Goal: Information Seeking & Learning: Learn about a topic

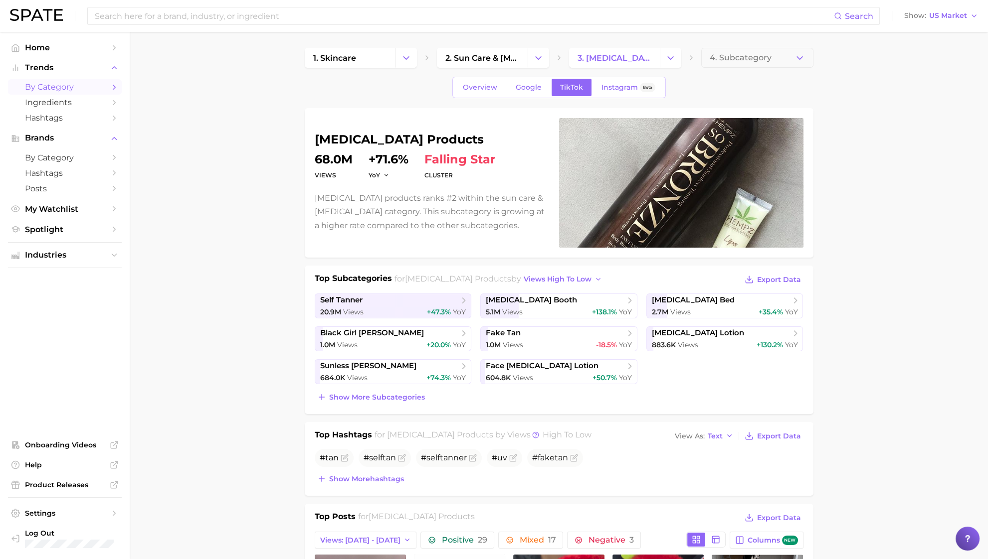
click at [98, 91] on span "by Category" at bounding box center [65, 86] width 80 height 9
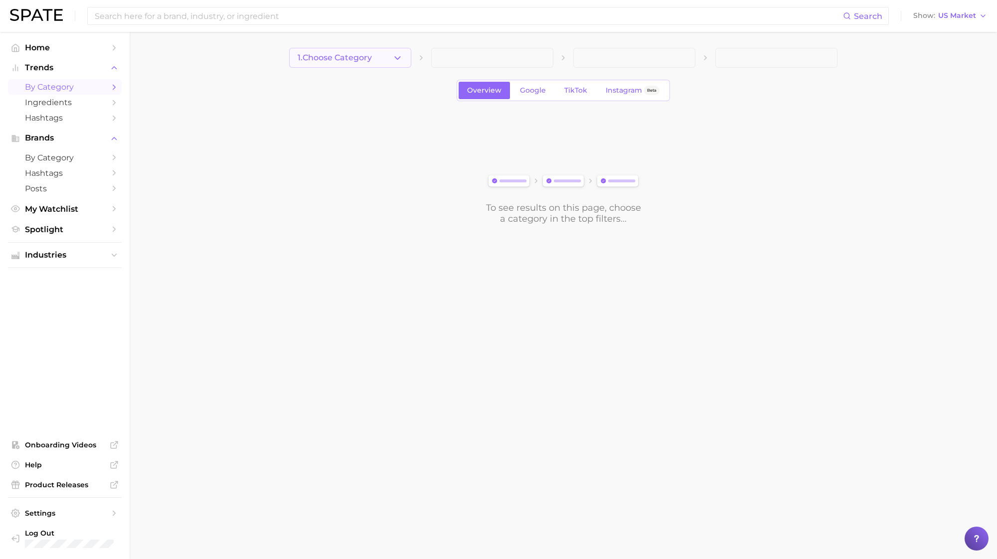
click at [374, 58] on button "1. Choose Category" at bounding box center [350, 58] width 122 height 20
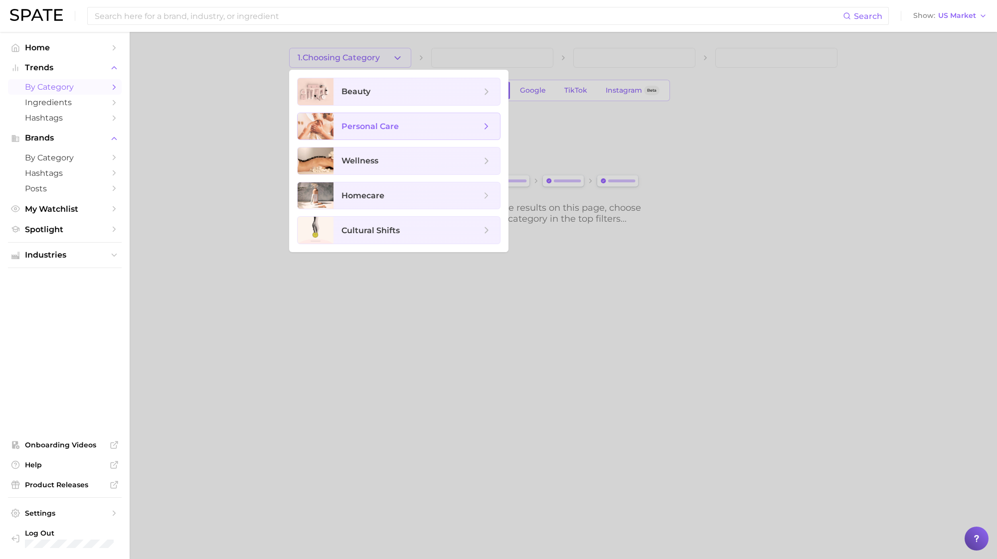
click at [367, 122] on span "personal care" at bounding box center [370, 126] width 57 height 9
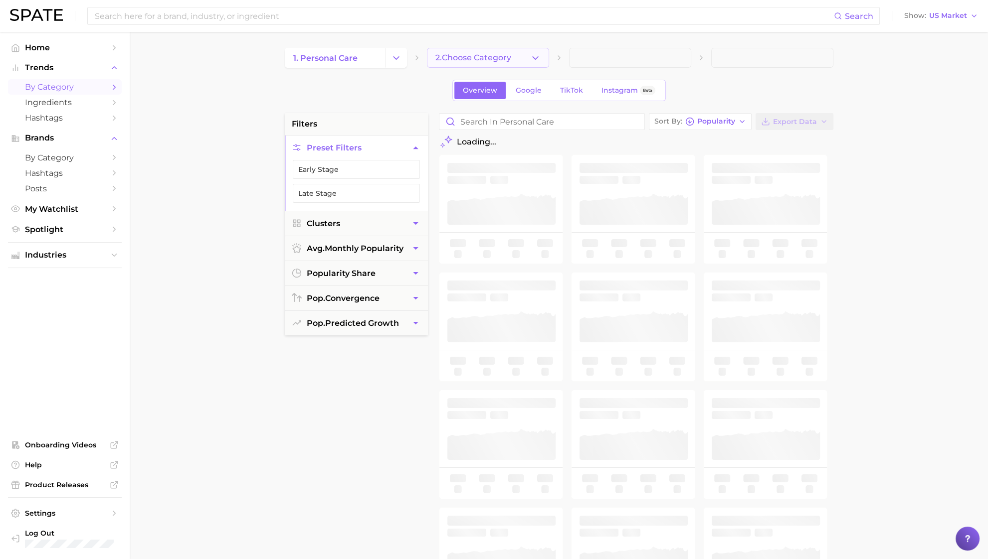
click at [487, 67] on button "2. Choose Category" at bounding box center [488, 58] width 122 height 20
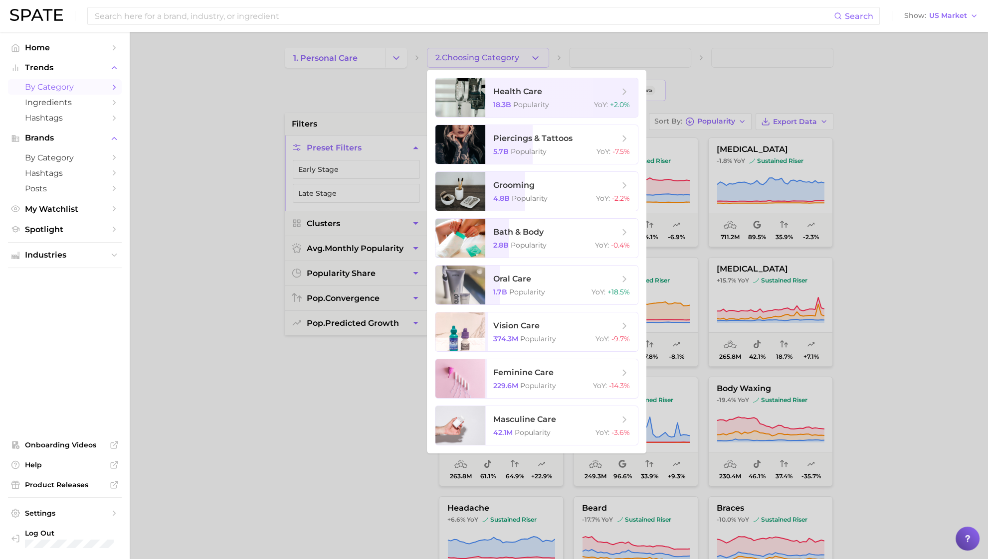
click at [366, 62] on div at bounding box center [494, 279] width 988 height 559
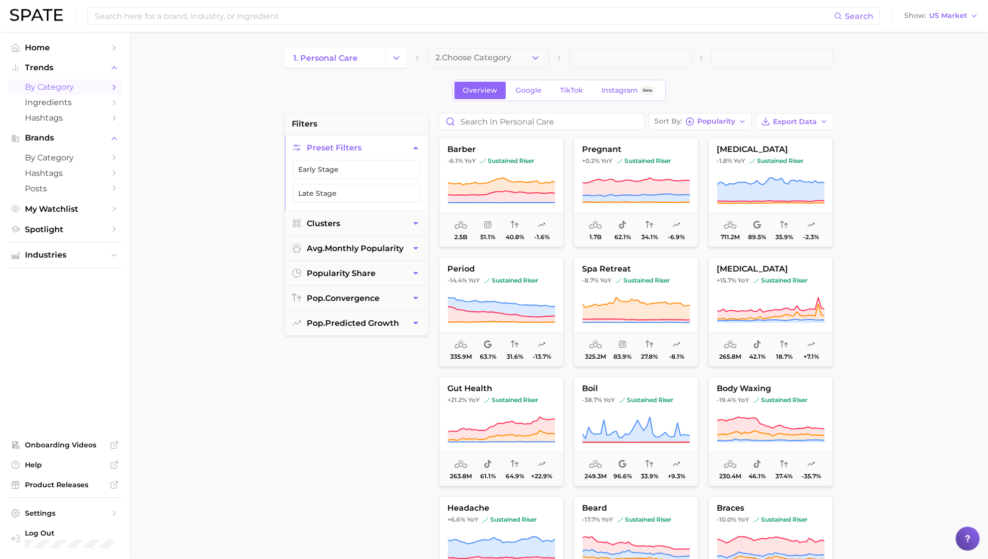
click at [387, 60] on button "Change Category" at bounding box center [395, 58] width 21 height 20
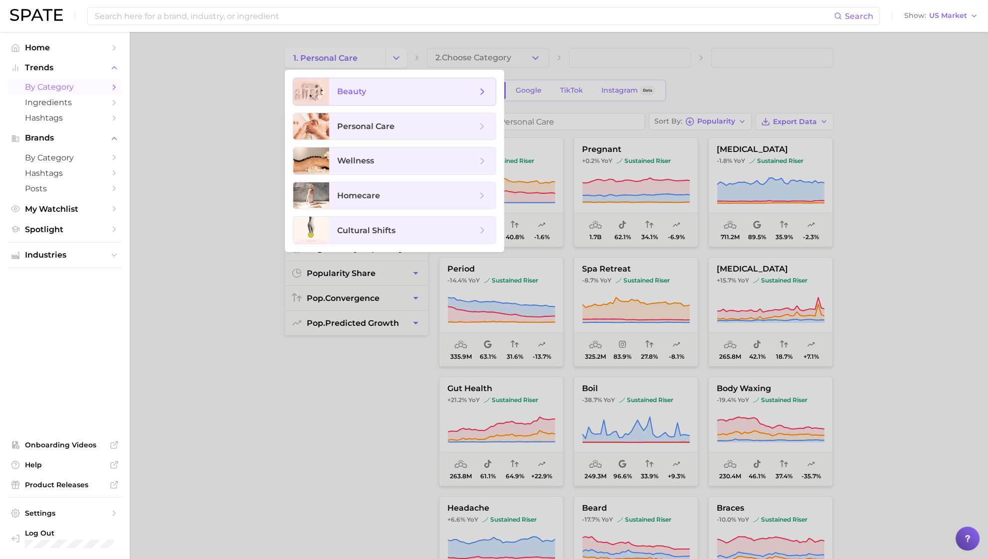
click at [383, 93] on span "beauty" at bounding box center [407, 91] width 140 height 11
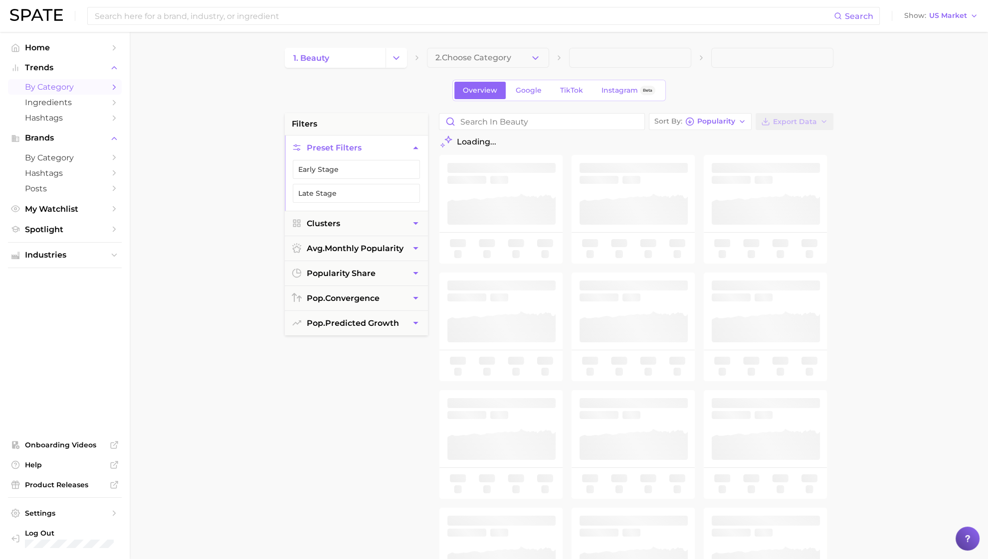
click at [452, 50] on button "2. Choose Category" at bounding box center [488, 58] width 122 height 20
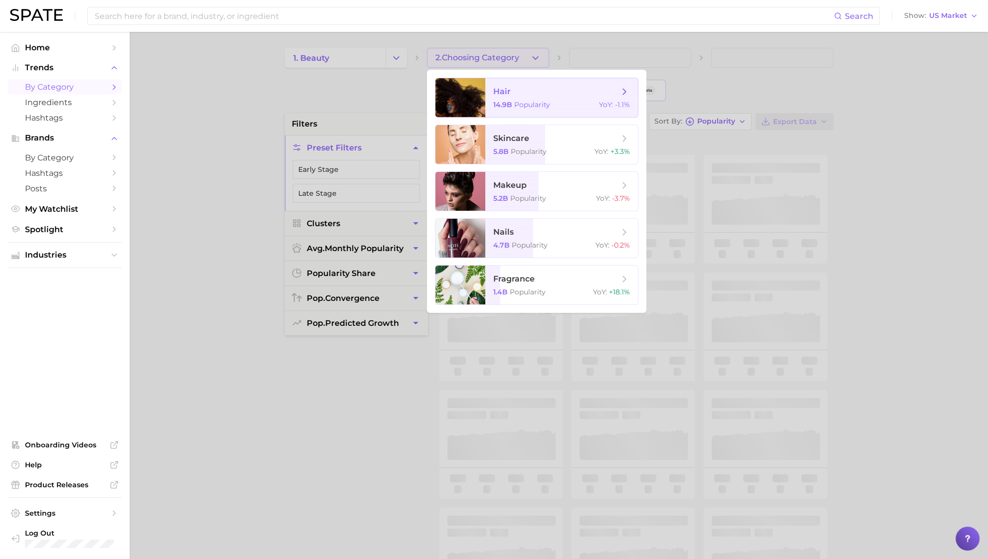
click at [471, 98] on div at bounding box center [460, 97] width 50 height 39
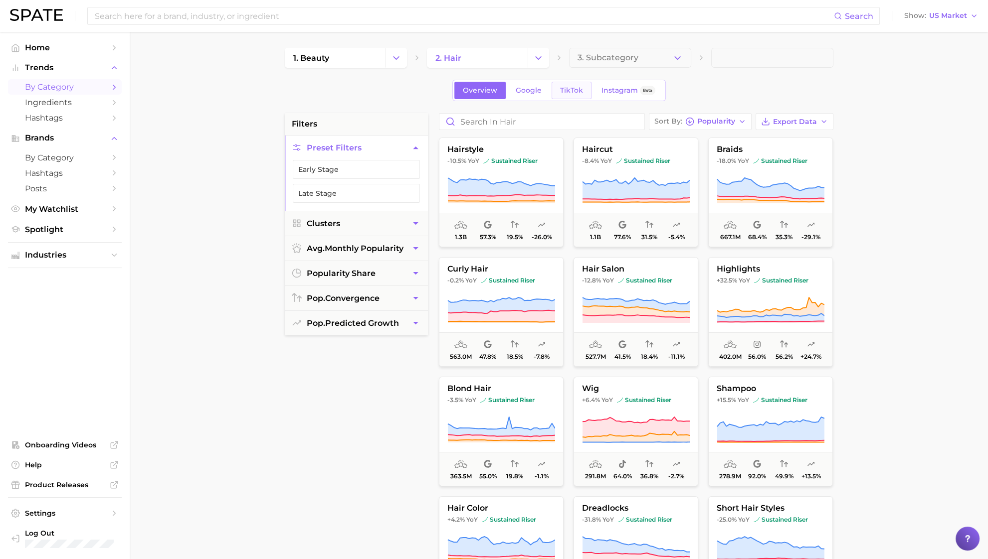
click at [556, 91] on link "TikTok" at bounding box center [571, 90] width 40 height 17
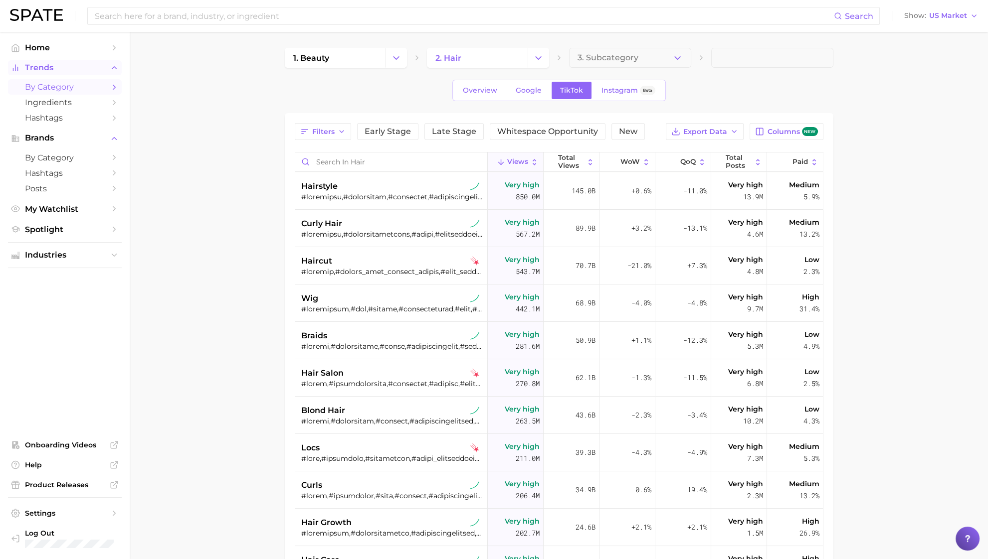
click at [92, 63] on button "Trends" at bounding box center [65, 67] width 114 height 15
click at [71, 46] on span "Home" at bounding box center [65, 47] width 80 height 9
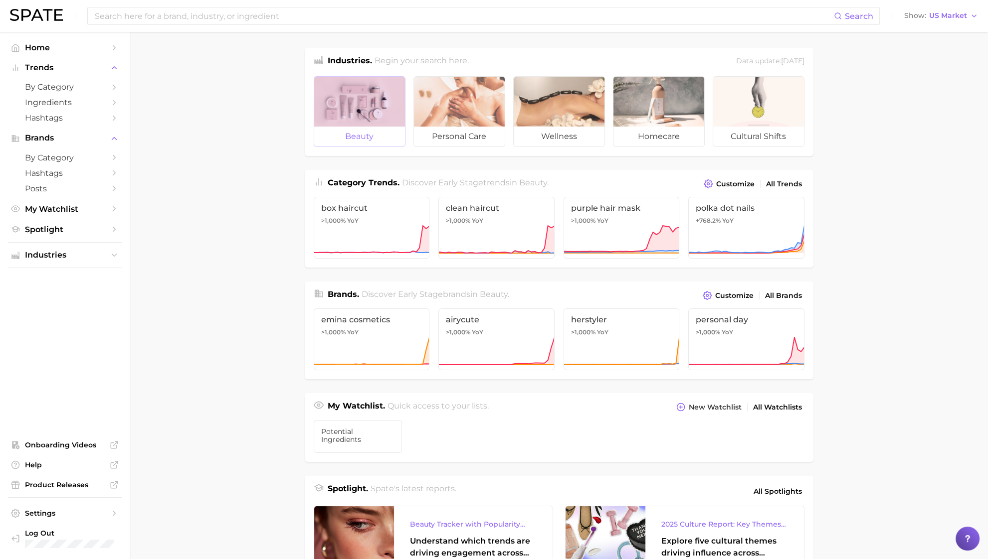
click at [390, 138] on span "beauty" at bounding box center [359, 137] width 91 height 20
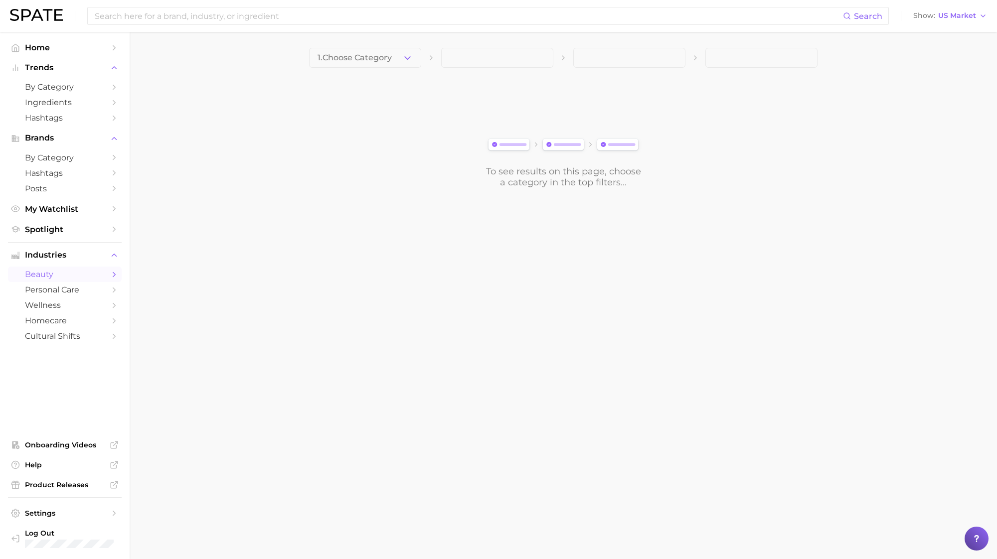
click at [379, 62] on button "1. Choose Category" at bounding box center [365, 58] width 112 height 20
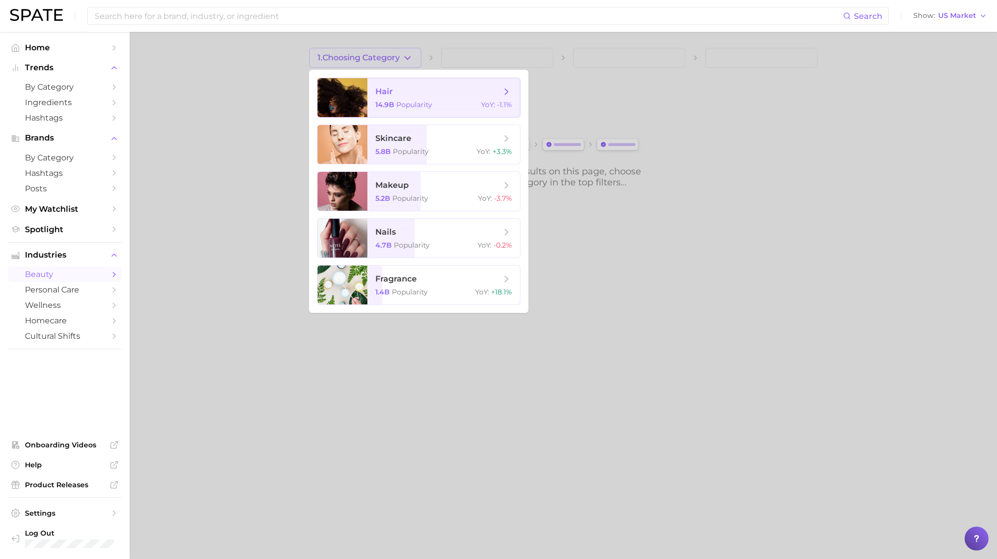
click at [379, 105] on span "14.9b" at bounding box center [384, 104] width 19 height 9
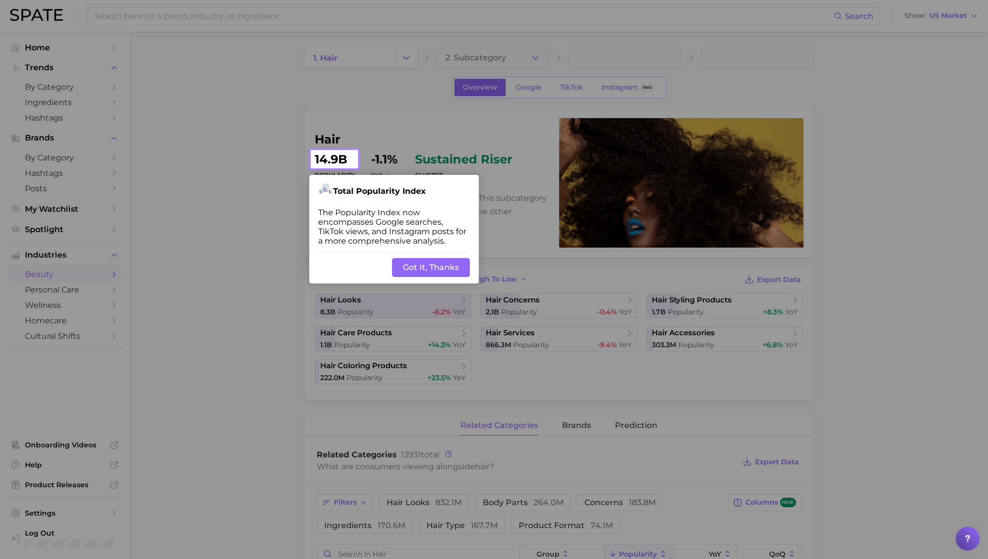
click at [439, 269] on button "Got It, Thanks" at bounding box center [431, 267] width 78 height 19
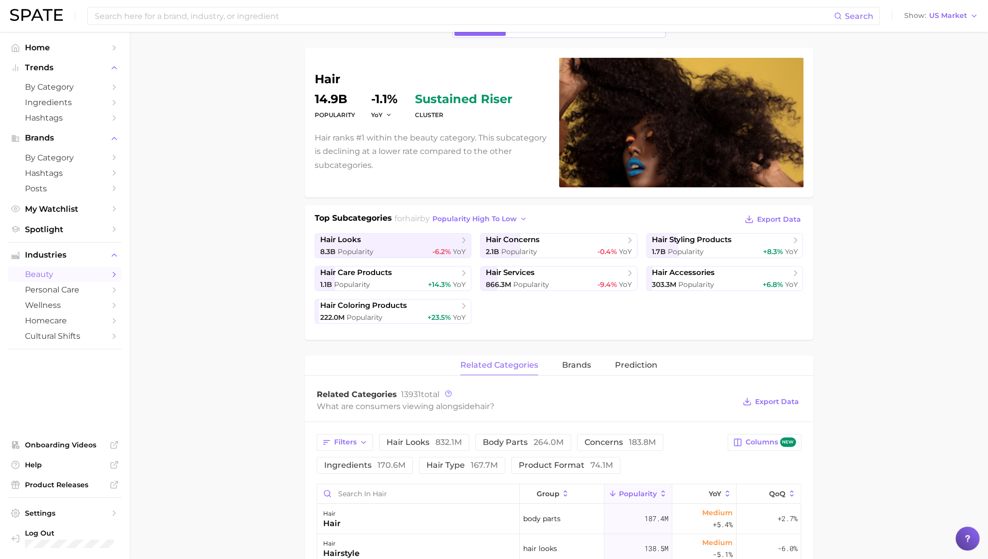
scroll to position [187, 0]
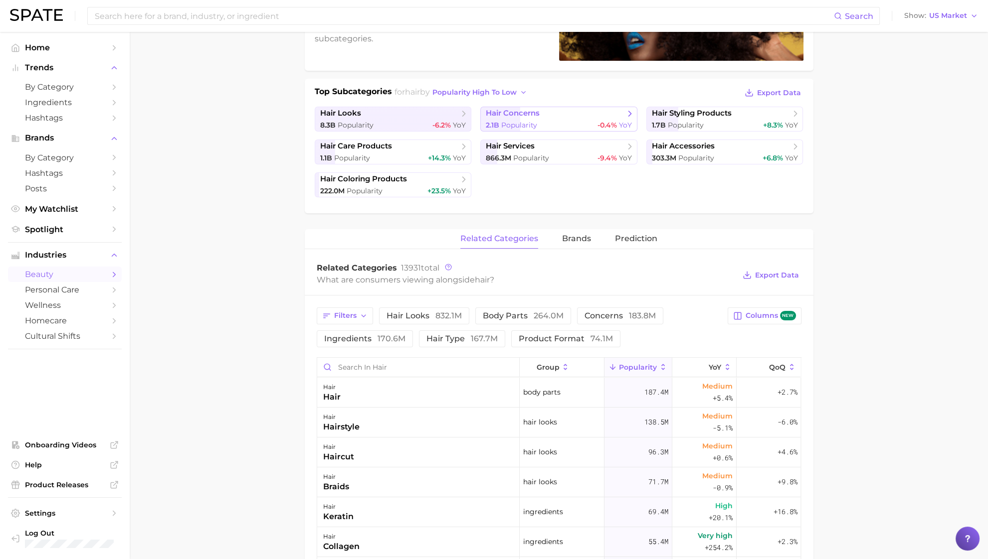
click at [610, 116] on span "hair concerns" at bounding box center [555, 114] width 139 height 10
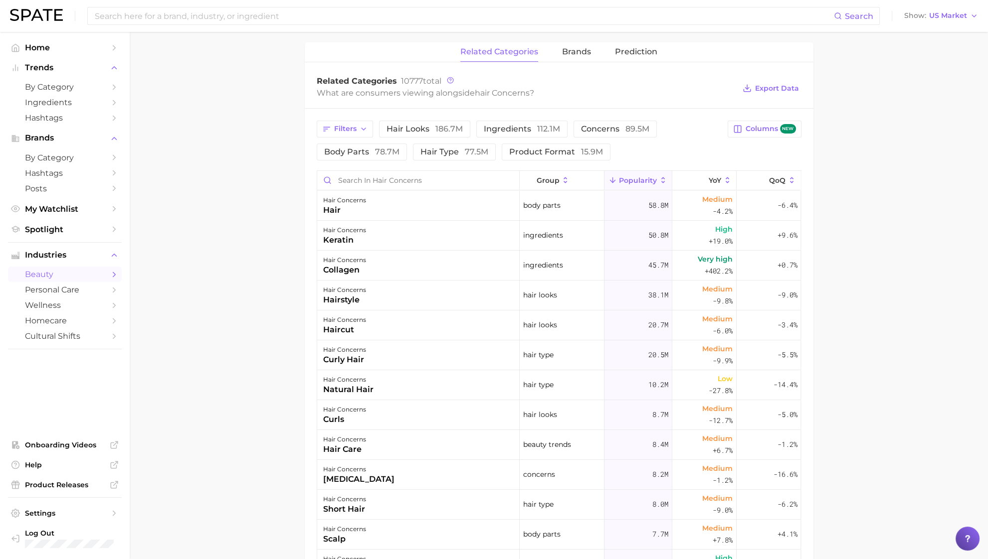
scroll to position [312, 0]
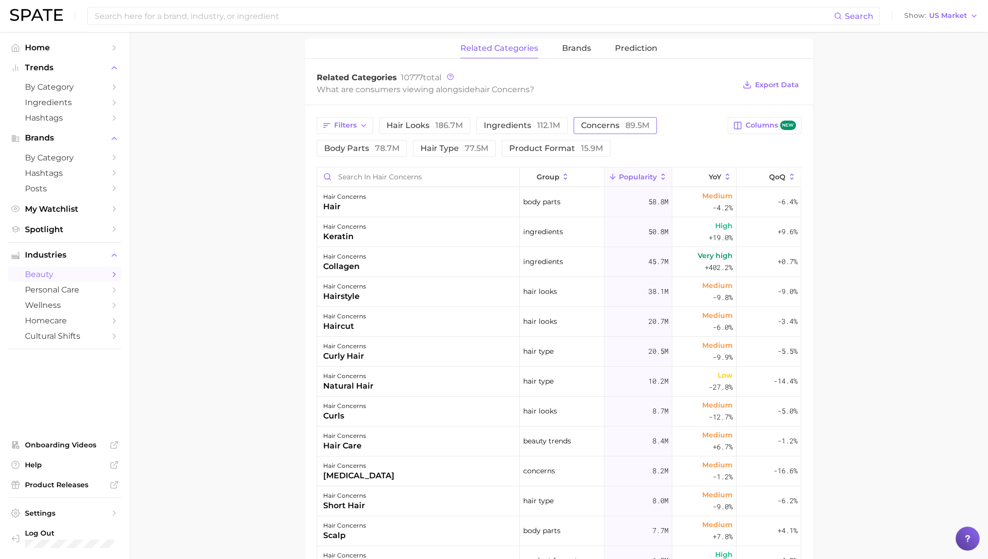
click at [601, 123] on span "concerns 89.5m" at bounding box center [615, 126] width 68 height 8
